Goal: Task Accomplishment & Management: Manage account settings

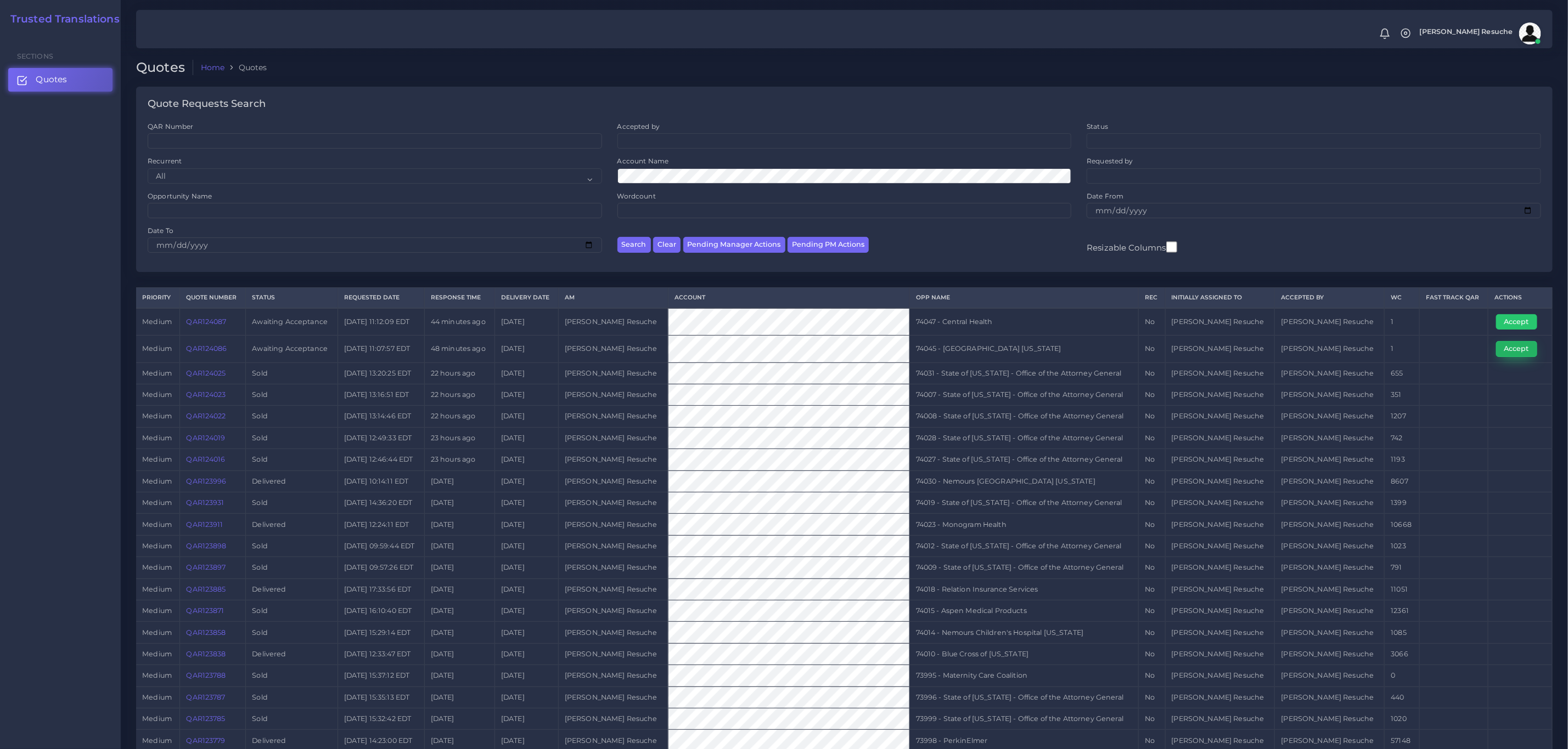
click at [1306, 357] on button "Accept" at bounding box center [1516, 349] width 41 height 15
click at [984, 351] on td "74045 - [GEOGRAPHIC_DATA] [US_STATE]" at bounding box center [1023, 349] width 229 height 27
copy tr "74045 - [GEOGRAPHIC_DATA] [US_STATE]"
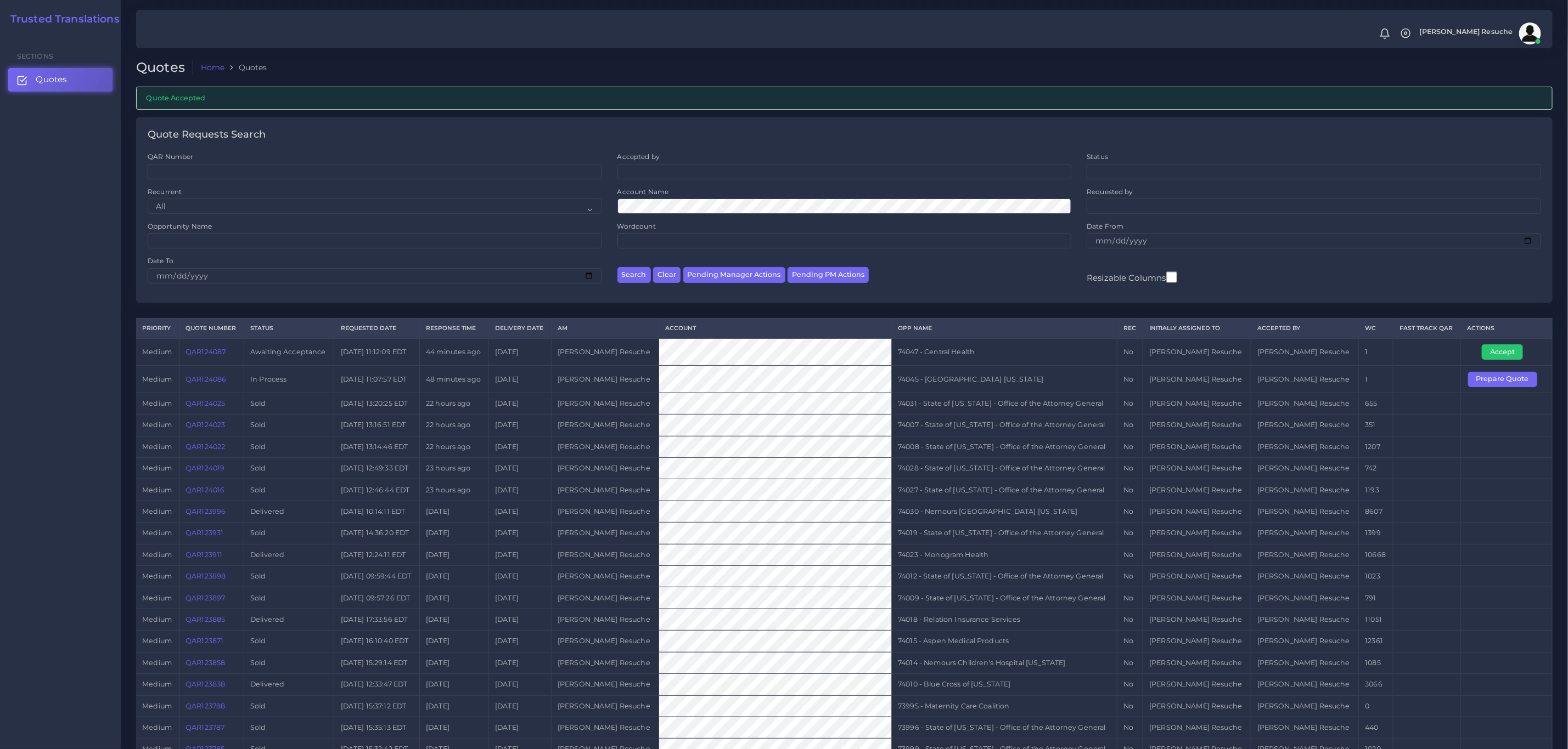
click at [965, 360] on td "74047 - Central Health" at bounding box center [1004, 352] width 226 height 27
click at [965, 359] on td "74047 - Central Health" at bounding box center [1004, 352] width 226 height 27
copy tr "74047 - Central Health"
click at [1507, 348] on button "Accept" at bounding box center [1502, 352] width 41 height 15
